Goal: Task Accomplishment & Management: Complete application form

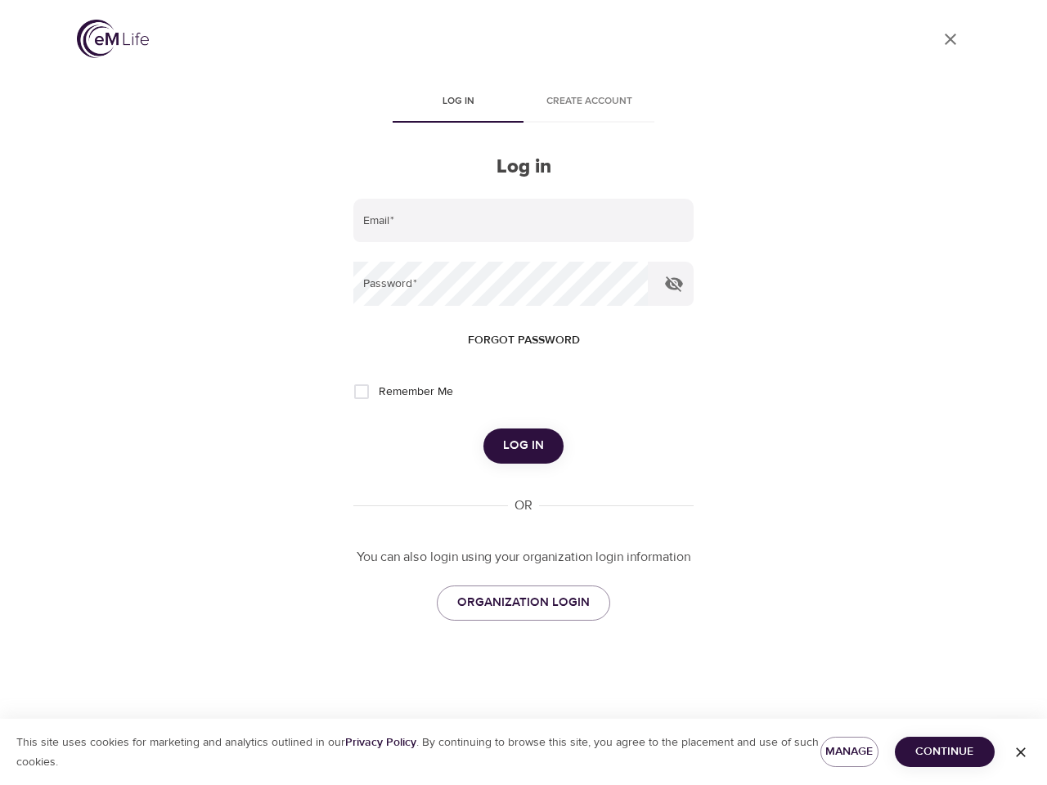
click at [458, 103] on span "Log in" at bounding box center [458, 101] width 111 height 17
click at [589, 103] on span "Create account" at bounding box center [588, 101] width 111 height 17
click at [524, 221] on input "email" at bounding box center [523, 221] width 340 height 44
click at [674, 284] on icon "button" at bounding box center [674, 285] width 18 height 16
click at [524, 340] on span "Forgot password" at bounding box center [524, 341] width 112 height 20
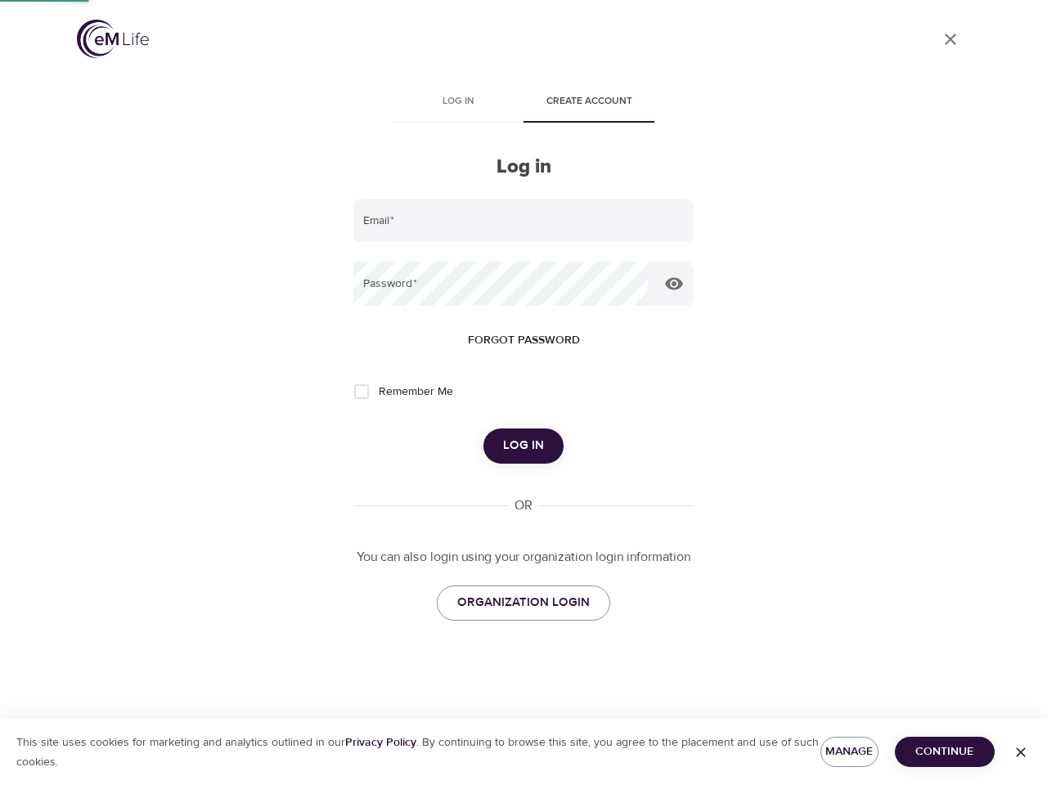
click at [524, 446] on span "Log in" at bounding box center [523, 445] width 41 height 21
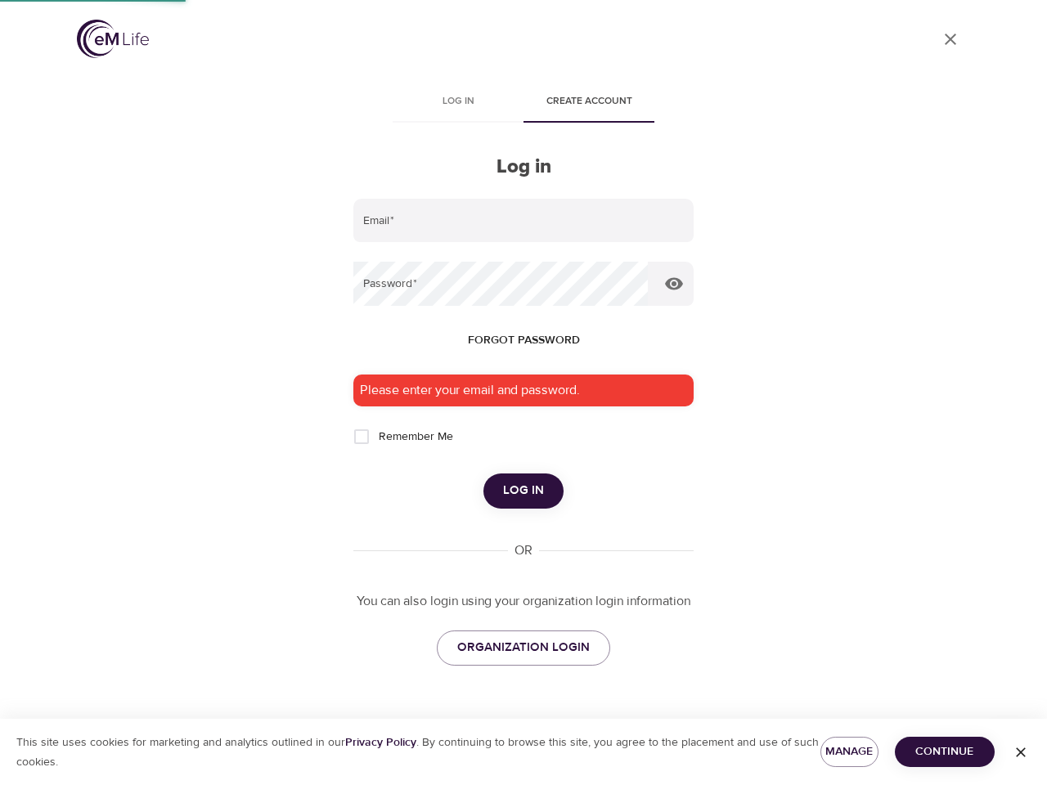
click at [849, 752] on span "Manage" at bounding box center [850, 752] width 32 height 20
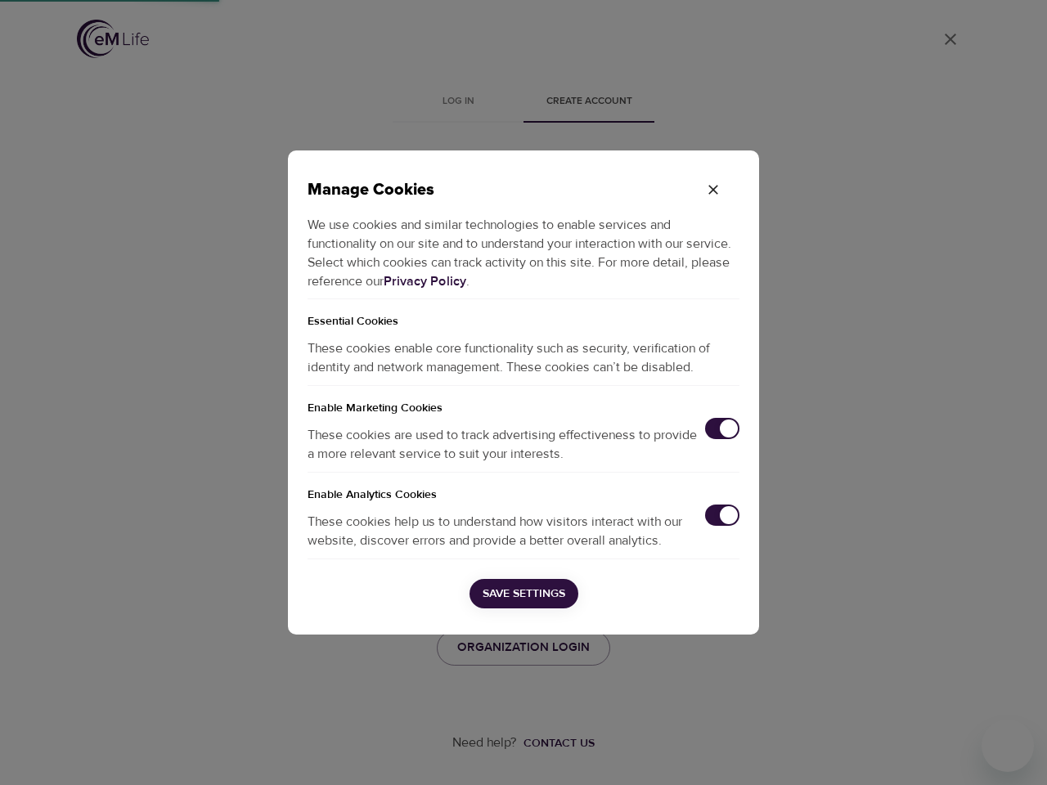
click at [945, 752] on div "Manage Cookies We use cookies and similar technologies to enable services and f…" at bounding box center [523, 392] width 1047 height 785
click at [1021, 753] on div "Manage Cookies We use cookies and similar technologies to enable services and f…" at bounding box center [523, 392] width 1047 height 785
